Goal: Information Seeking & Learning: Learn about a topic

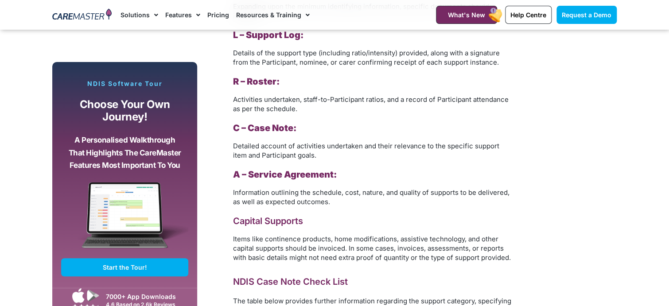
scroll to position [1019, 0]
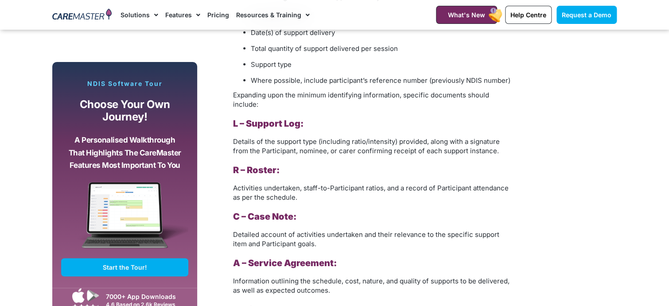
drag, startPoint x: 441, startPoint y: 208, endPoint x: 414, endPoint y: 221, distance: 30.1
click at [441, 209] on div "What Are NDIS Case Notes? NDIS Case Notes are comprehensive records that detail…" at bounding box center [372, 61] width 279 height 721
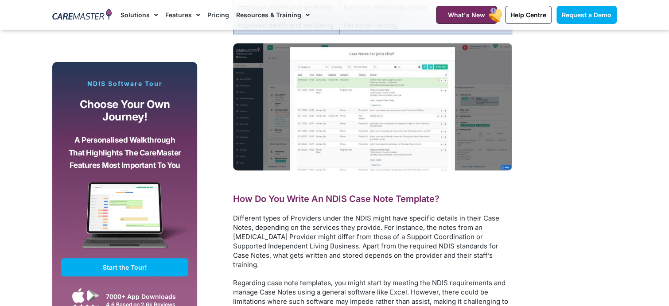
scroll to position [2348, 0]
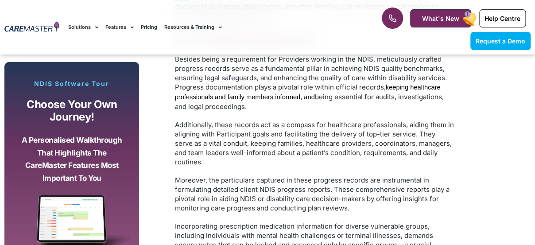
scroll to position [2908, 0]
